Goal: Information Seeking & Learning: Learn about a topic

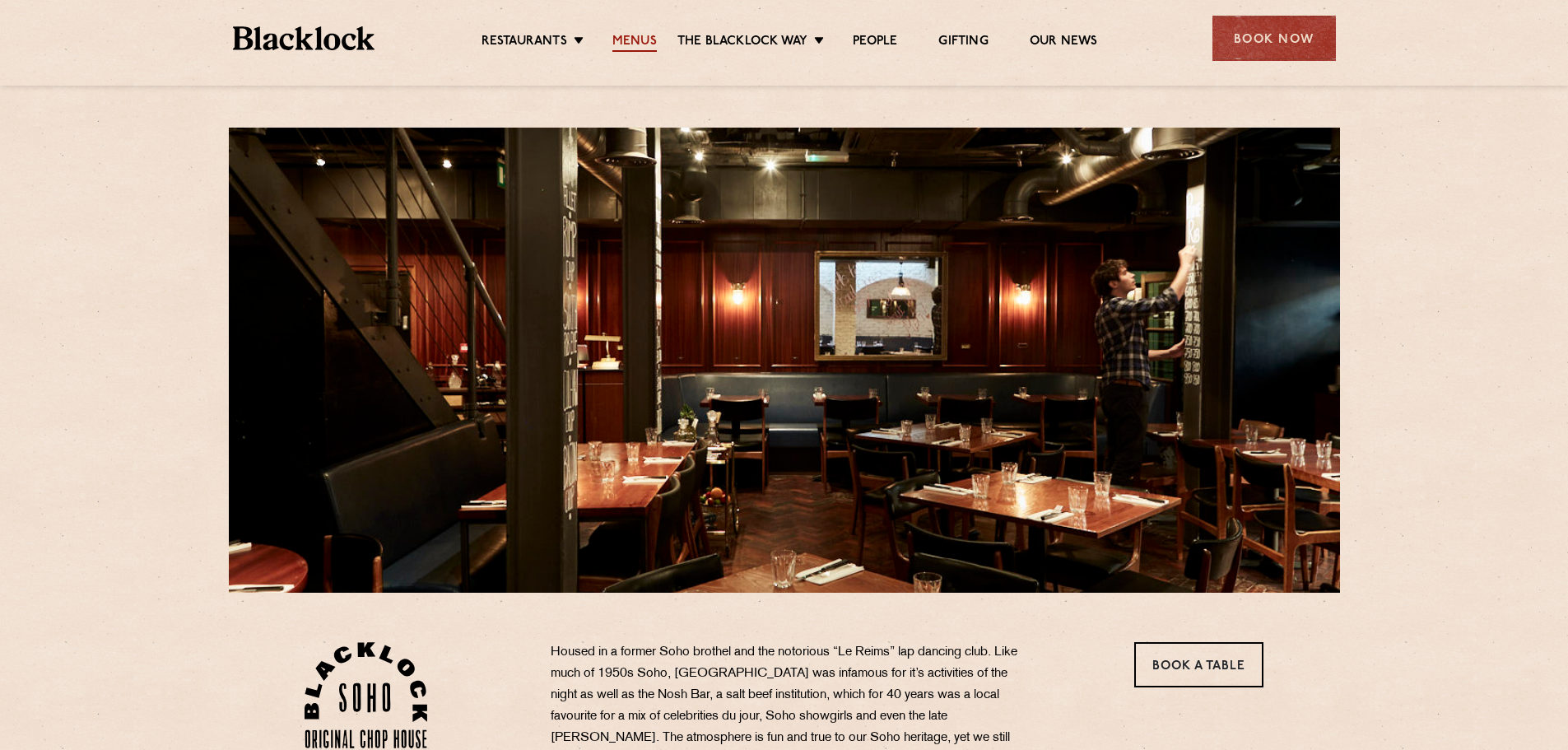
click at [635, 36] on link "Menus" at bounding box center [635, 42] width 45 height 18
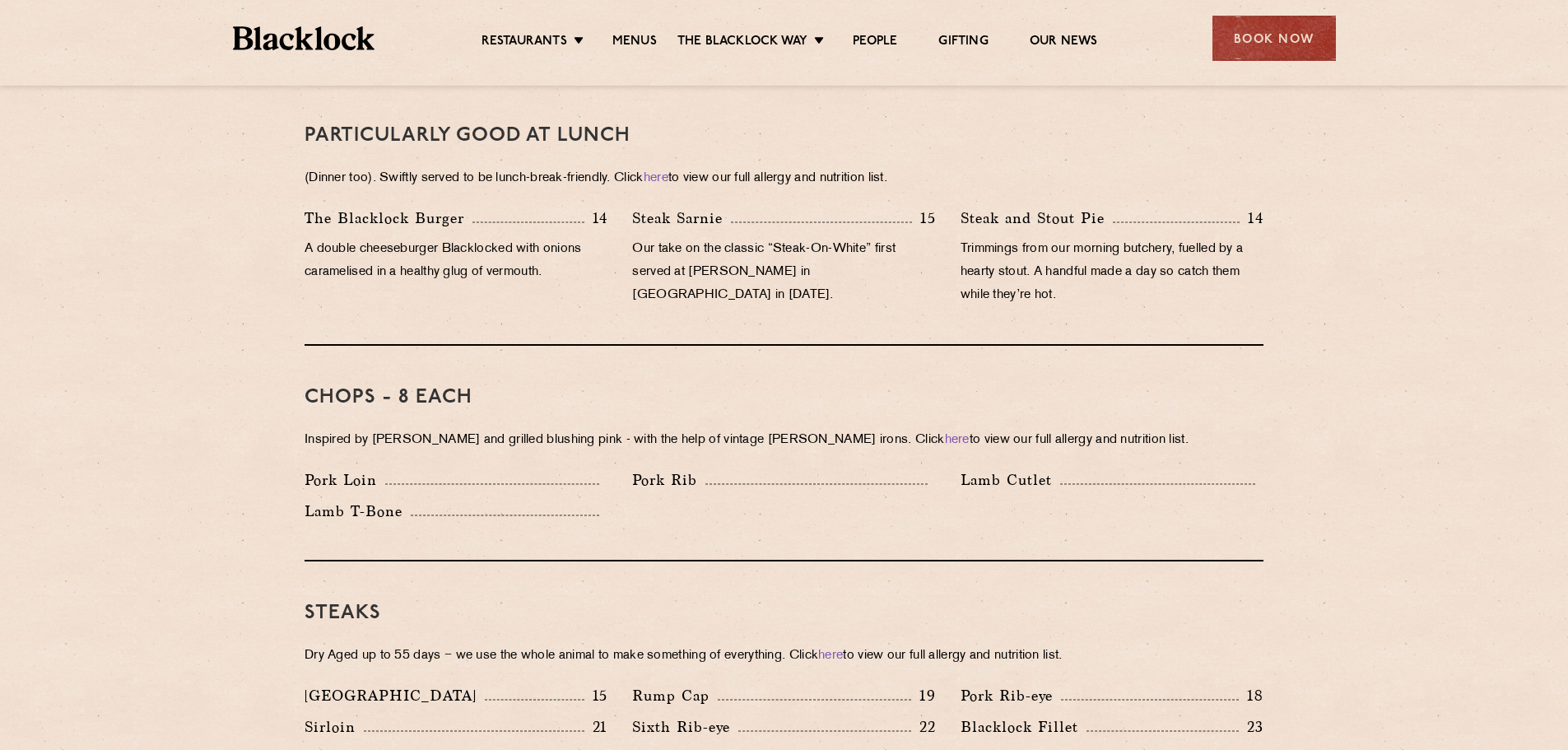
scroll to position [905, 0]
